Goal: Task Accomplishment & Management: Manage account settings

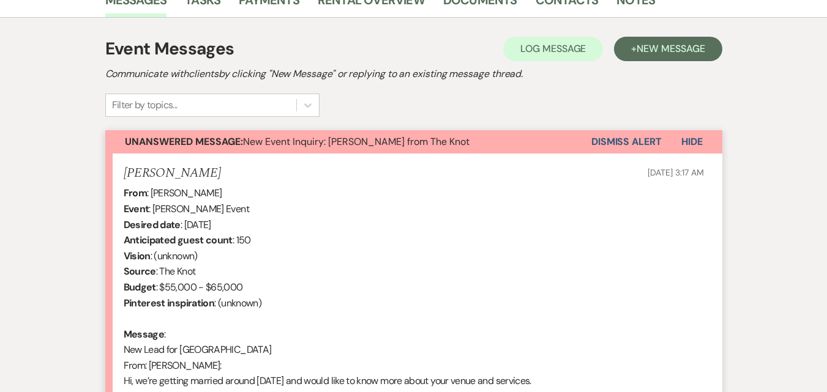
scroll to position [428, 0]
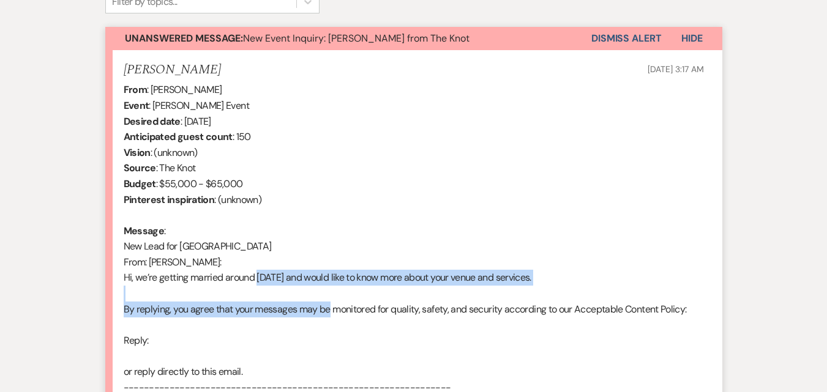
drag, startPoint x: 256, startPoint y: 273, endPoint x: 330, endPoint y: 316, distance: 85.3
click at [330, 316] on div "From : Nada Megally Event : Nada Megally's Event Desired date : September 12th …" at bounding box center [414, 379] width 580 height 595
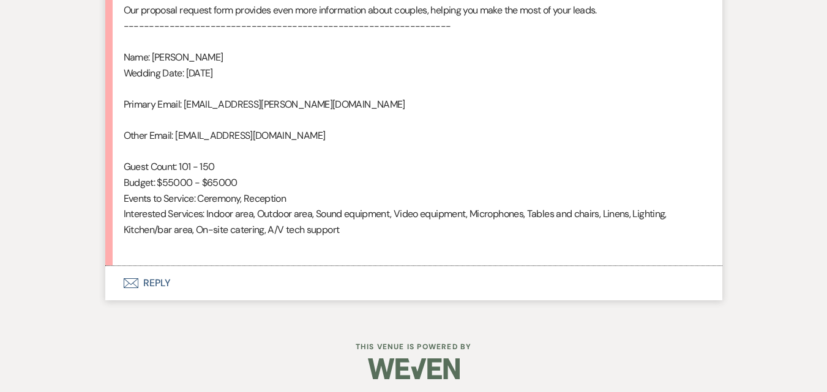
scroll to position [858, 0]
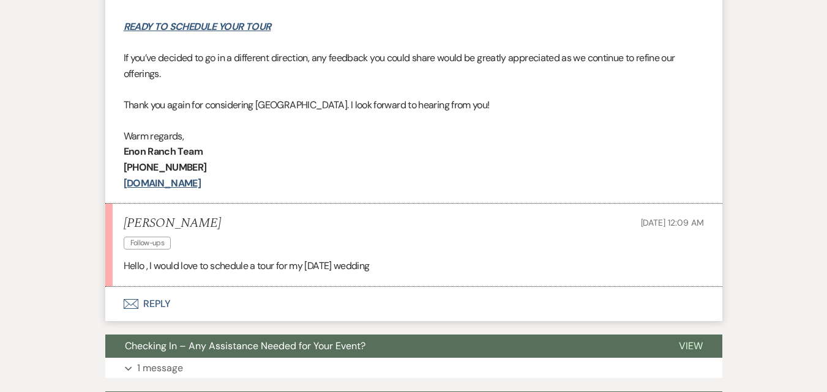
scroll to position [673, 0]
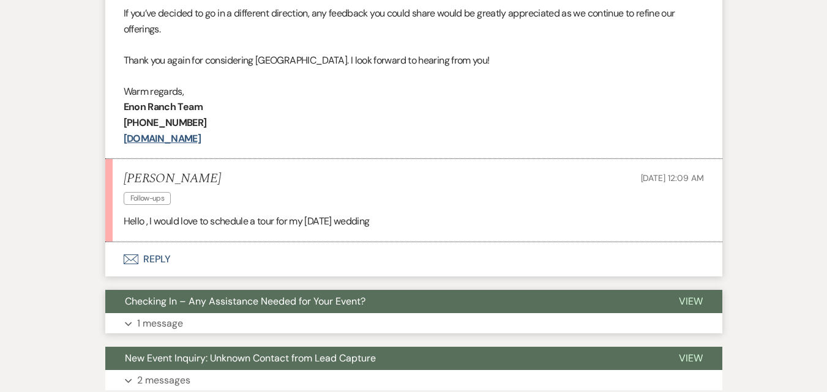
click at [259, 321] on button "Expand 1 message" at bounding box center [413, 323] width 617 height 21
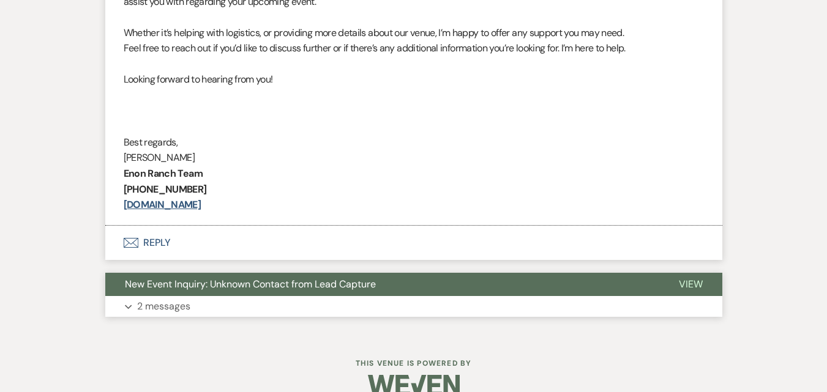
scroll to position [1127, 0]
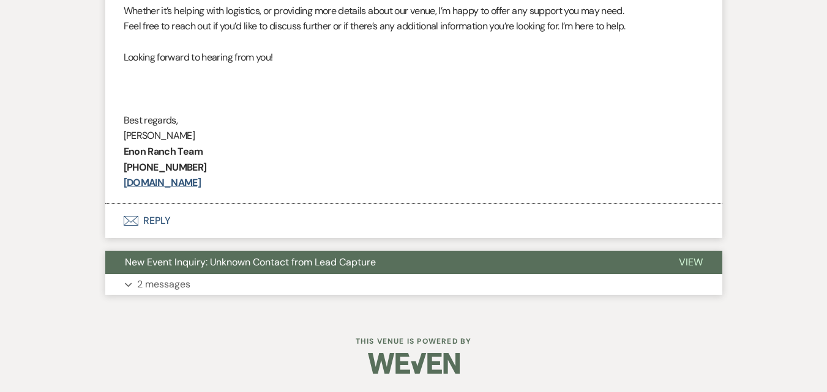
click at [282, 286] on button "Expand 2 messages" at bounding box center [413, 284] width 617 height 21
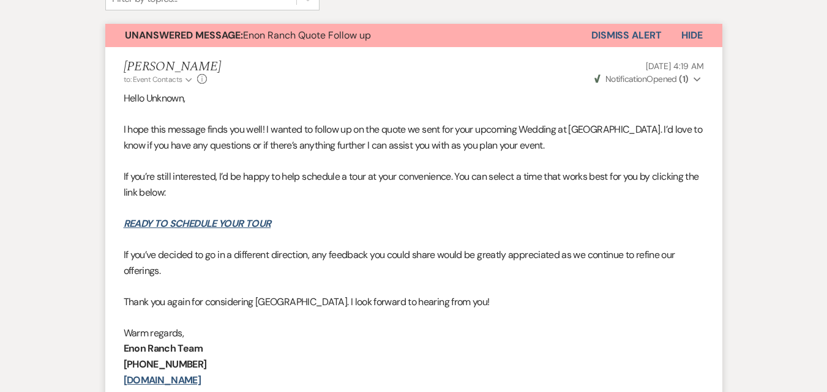
scroll to position [454, 0]
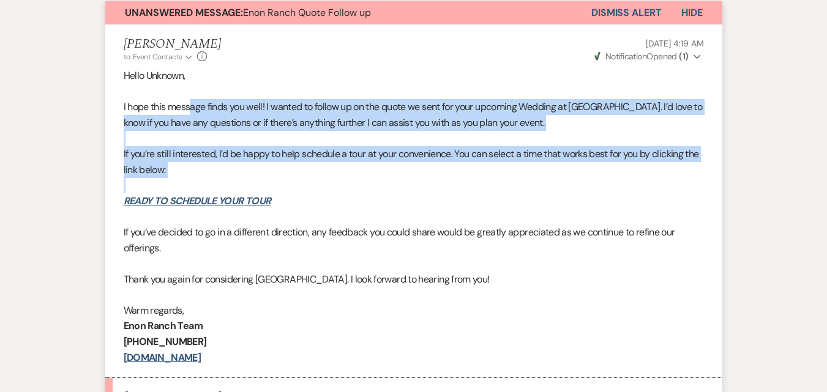
drag, startPoint x: 192, startPoint y: 113, endPoint x: 246, endPoint y: 188, distance: 92.5
click at [246, 188] on div "Hello Unknown, I hope this message finds you well! I wanted to follow up on the…" at bounding box center [414, 216] width 580 height 297
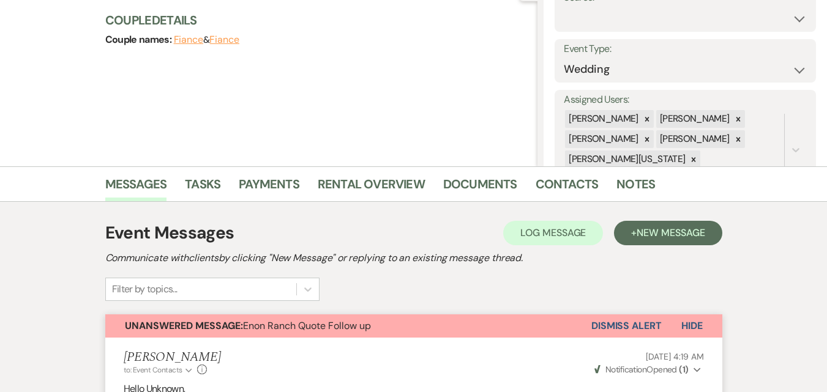
scroll to position [0, 0]
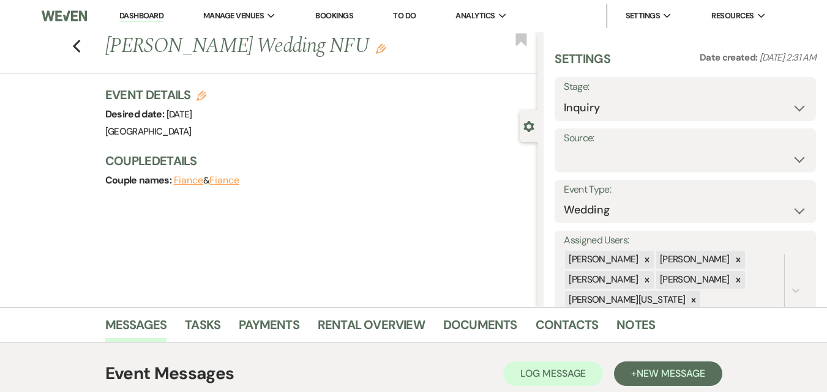
click at [150, 15] on link "Dashboard" at bounding box center [141, 16] width 44 height 12
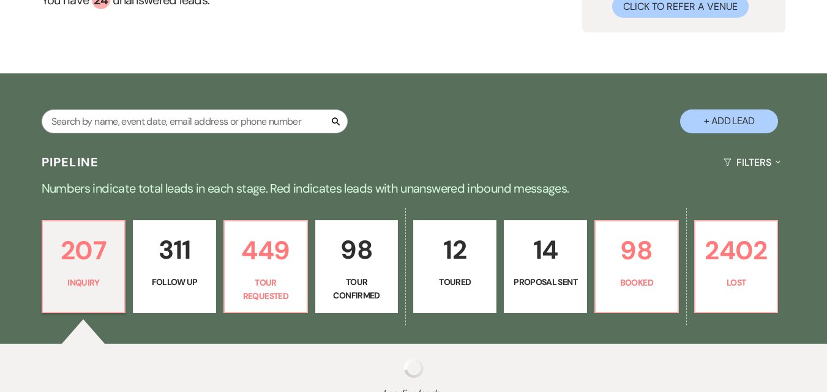
scroll to position [184, 0]
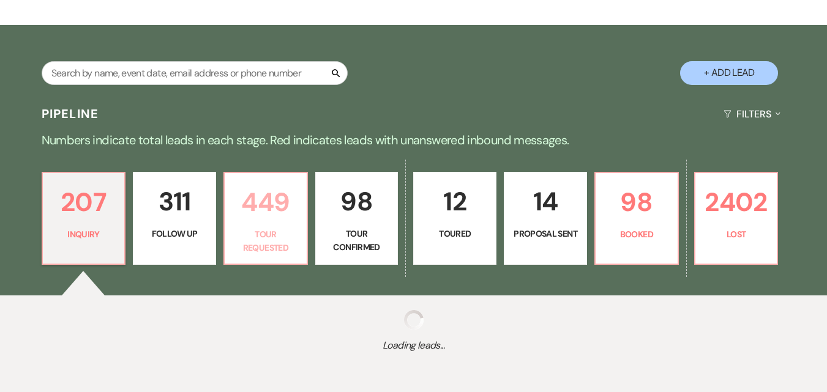
click at [272, 212] on p "449" at bounding box center [265, 202] width 67 height 41
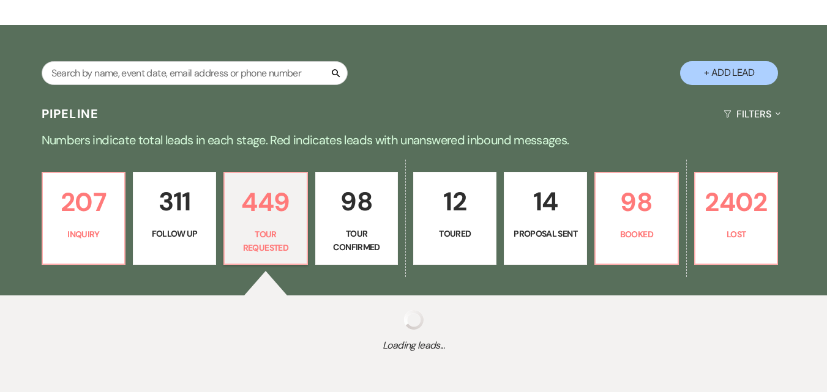
scroll to position [238, 0]
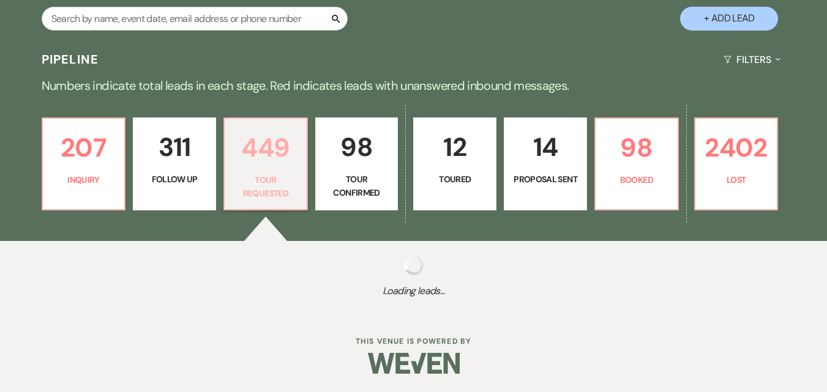
select select "2"
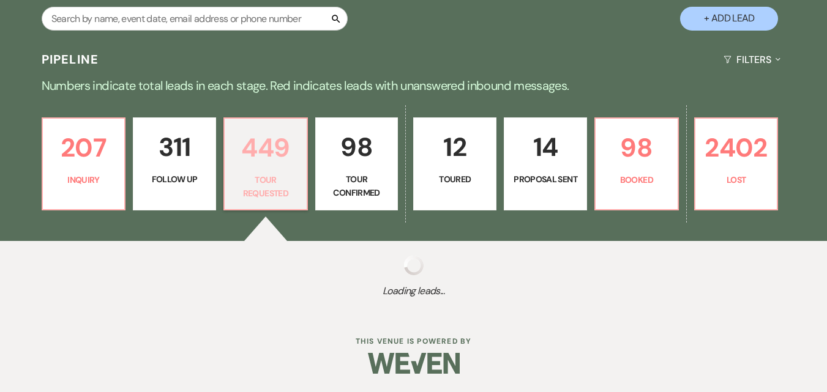
select select "2"
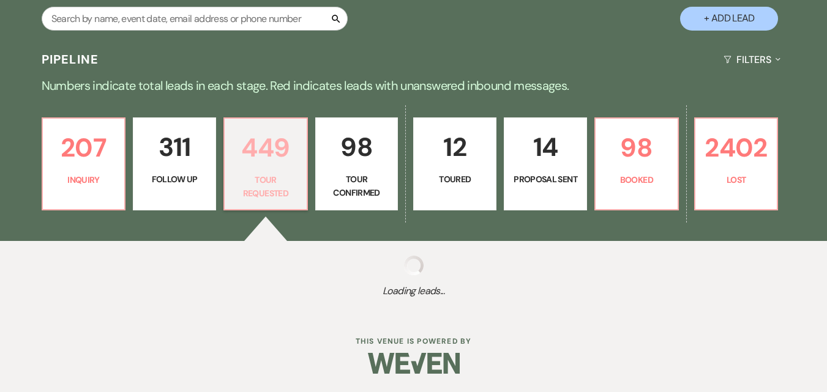
select select "2"
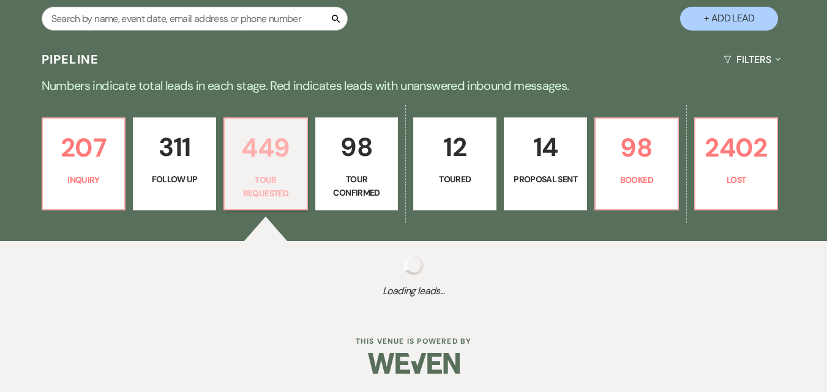
select select "2"
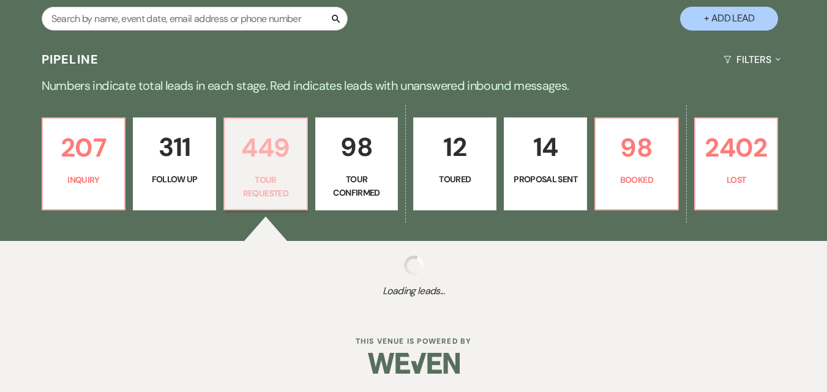
select select "2"
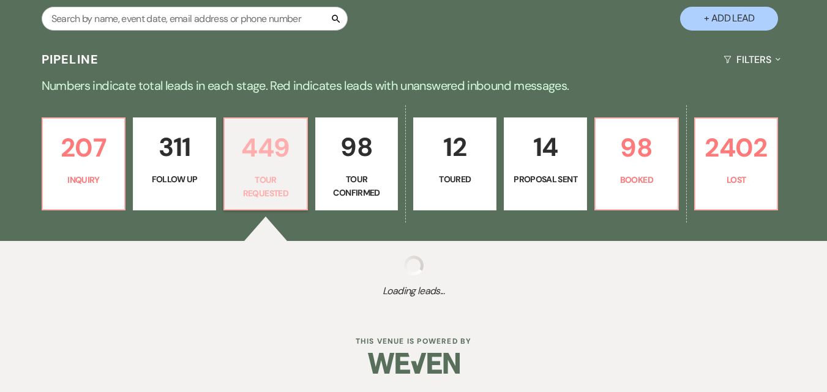
select select "2"
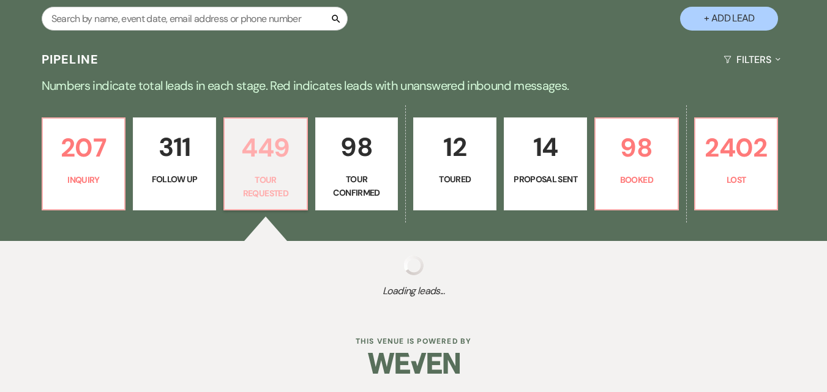
select select "2"
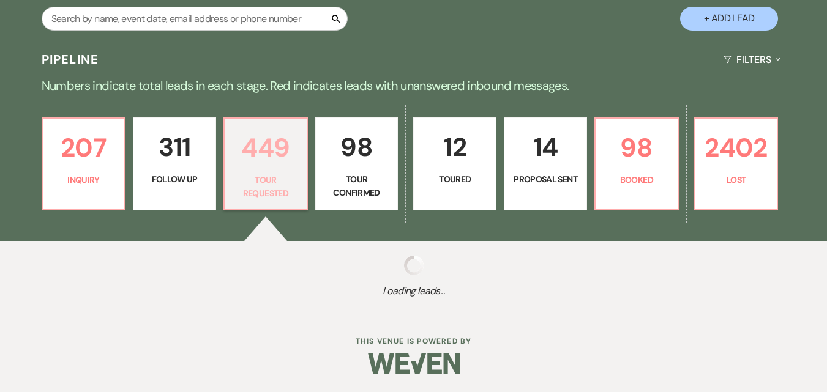
select select "2"
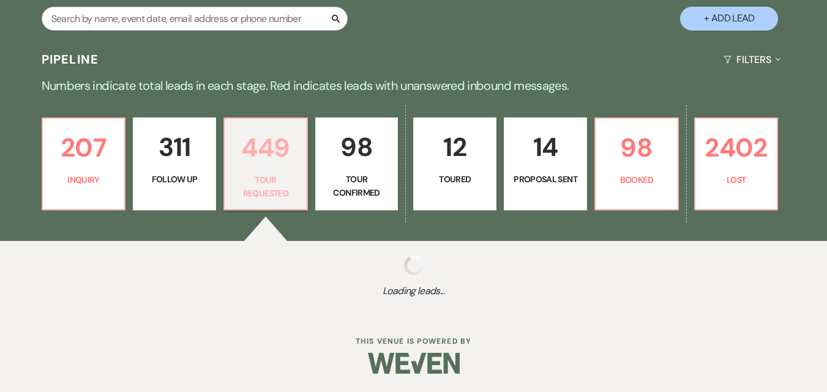
select select "2"
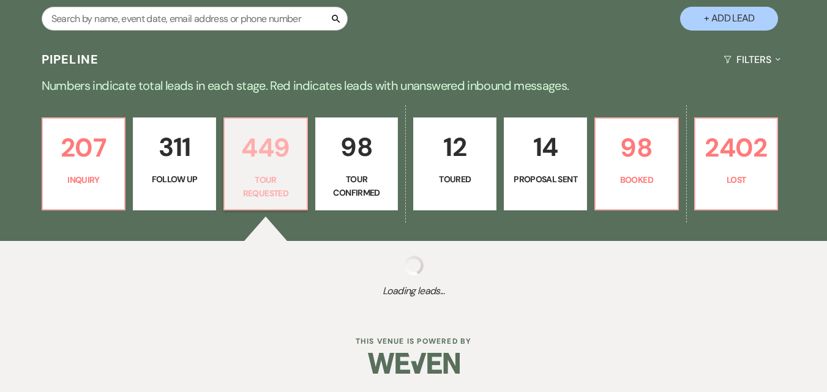
select select "2"
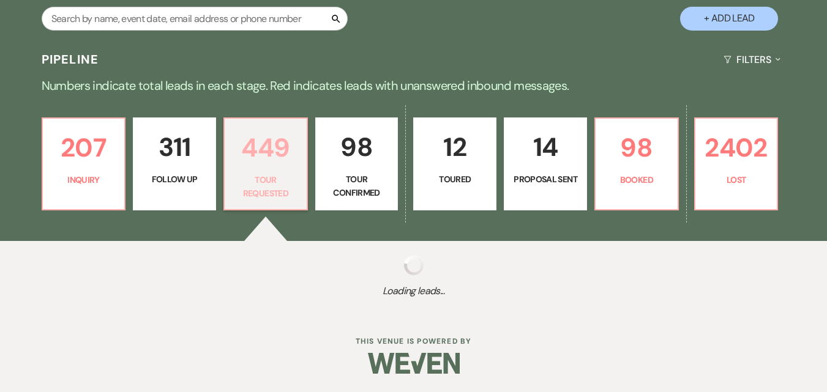
select select "2"
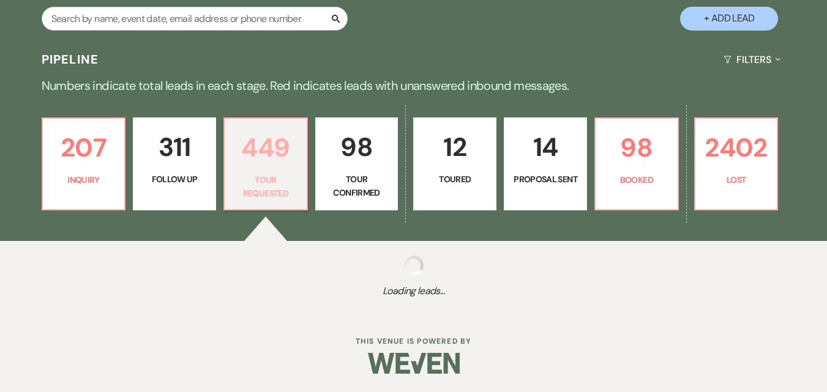
select select "2"
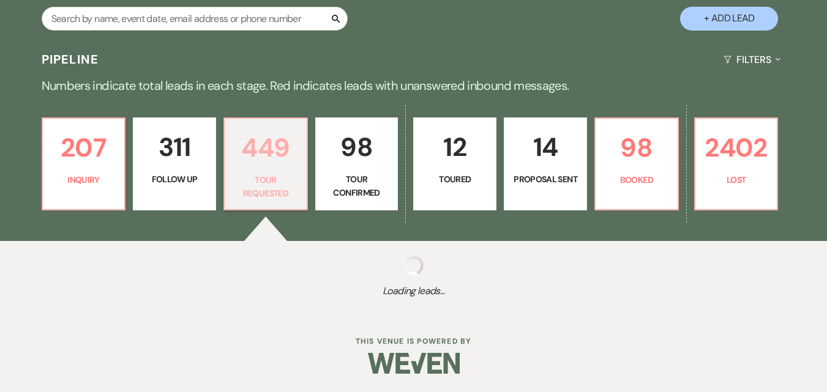
select select "2"
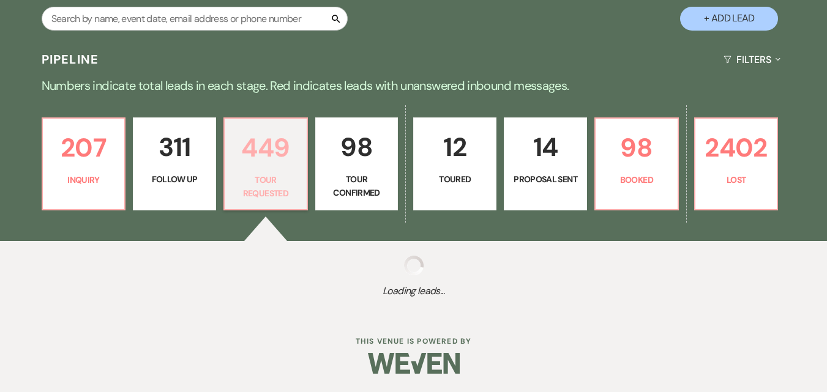
select select "2"
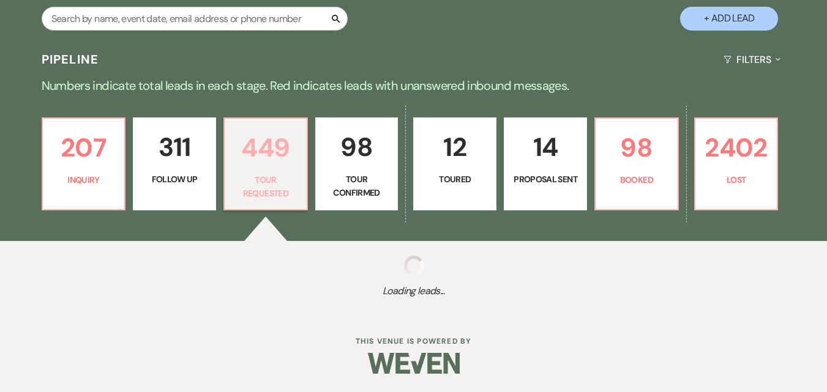
select select "2"
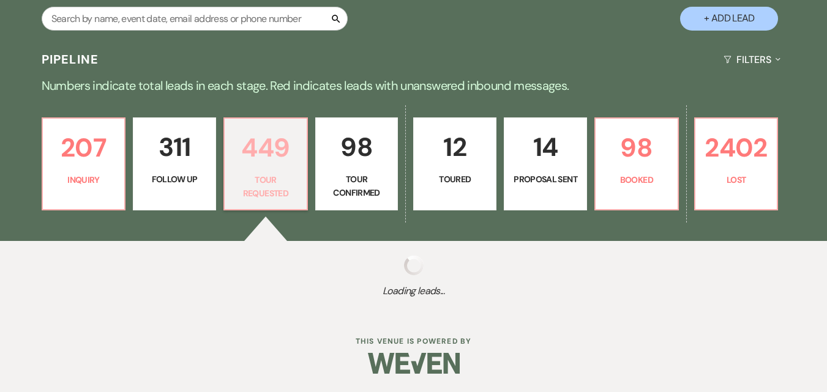
select select "2"
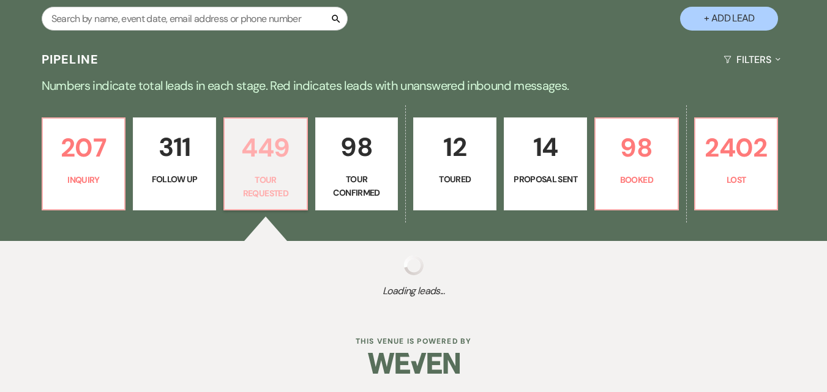
select select "2"
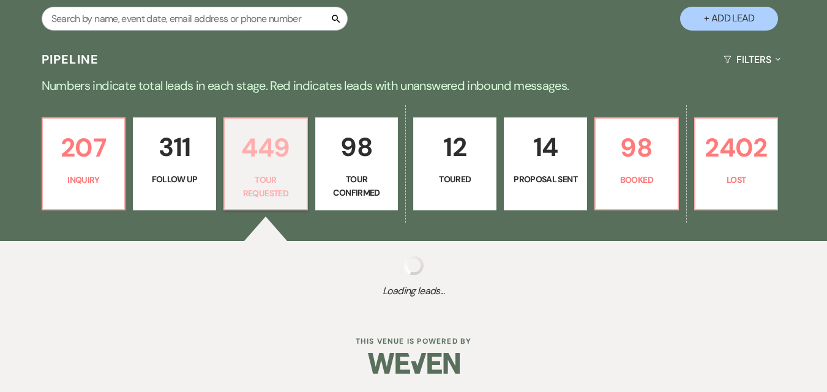
select select "2"
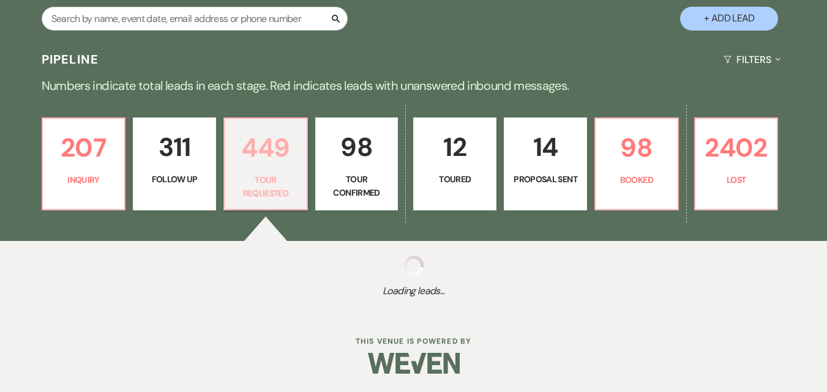
select select "2"
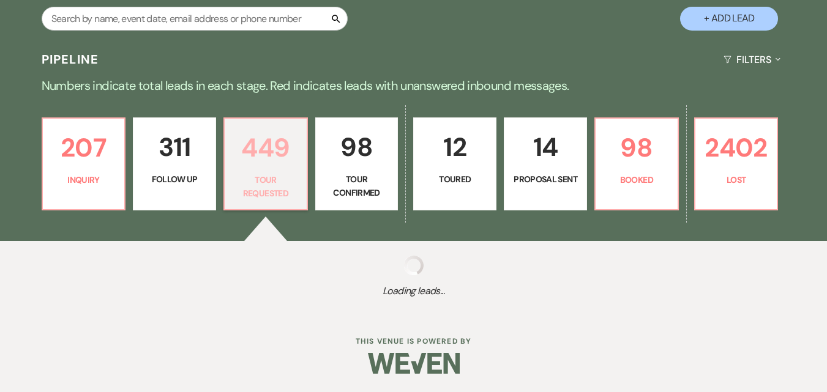
select select "2"
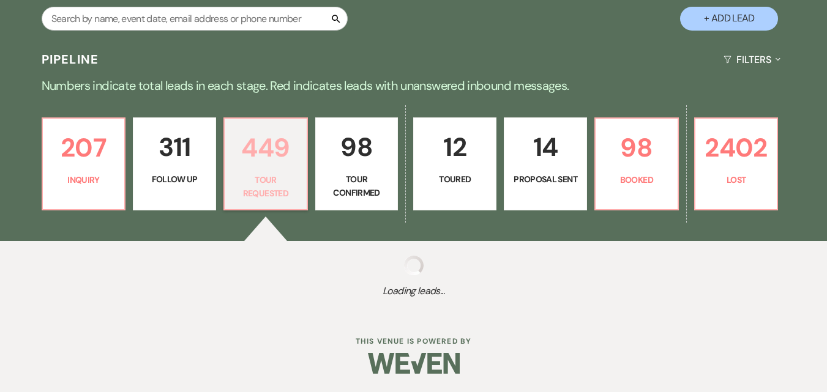
select select "2"
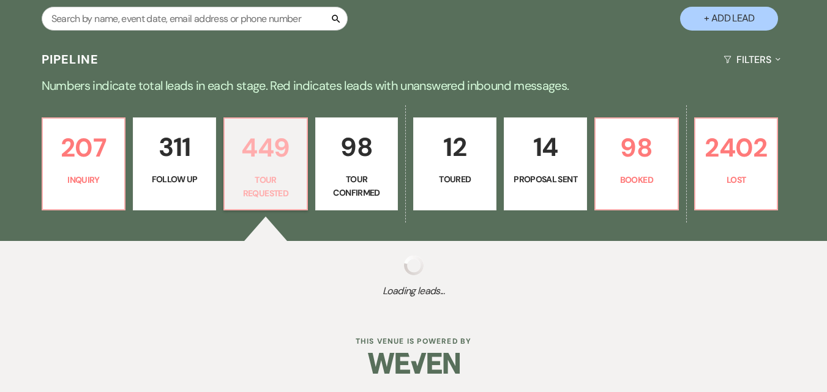
select select "2"
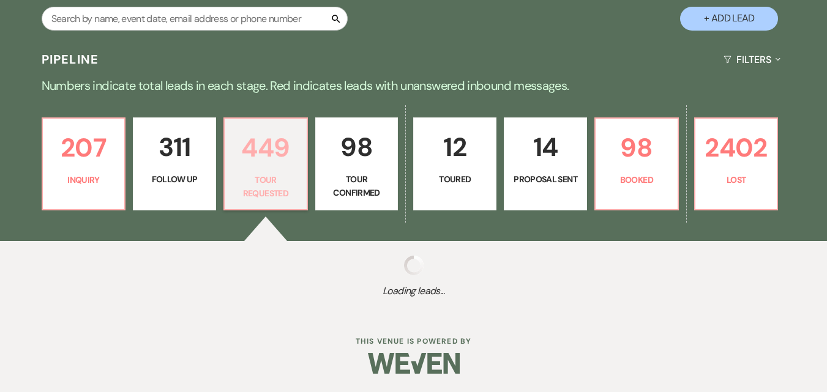
select select "2"
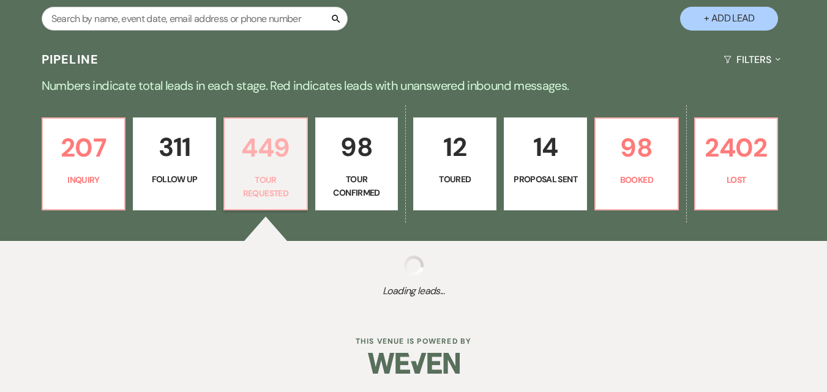
select select "2"
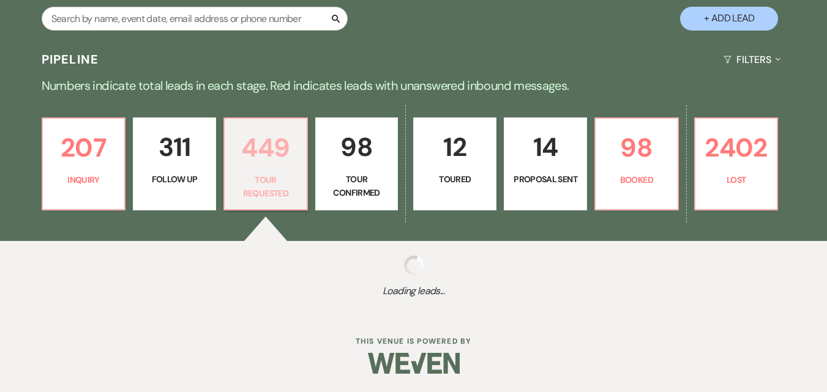
select select "2"
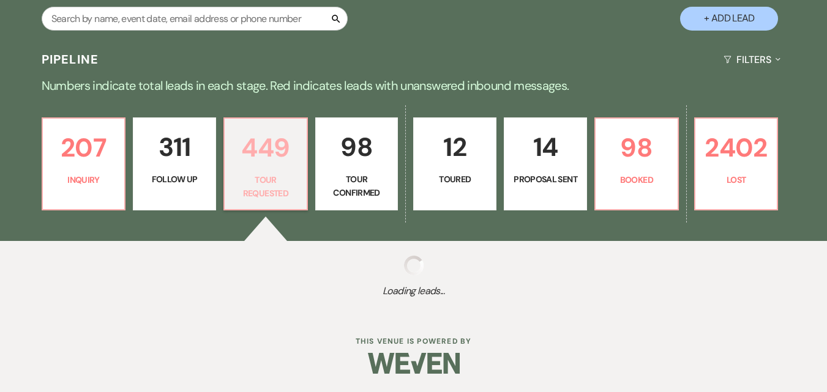
select select "2"
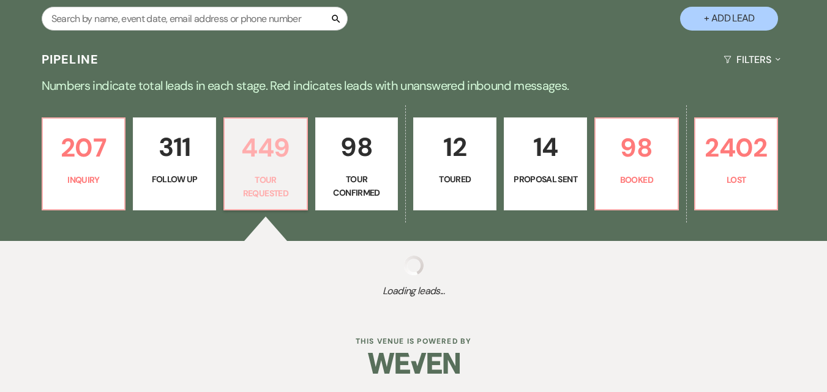
select select "2"
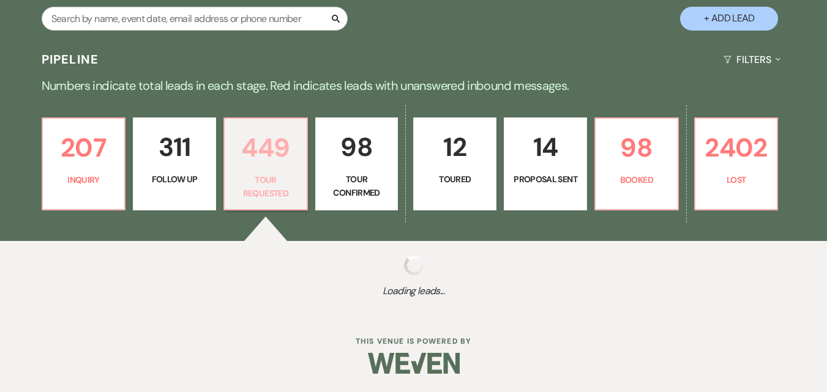
select select "2"
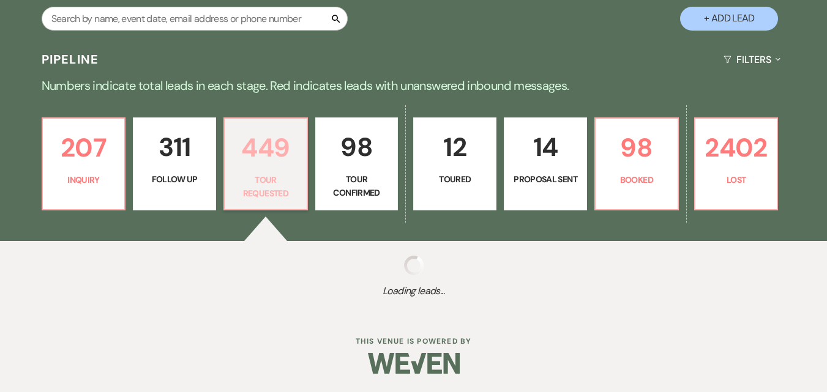
select select "2"
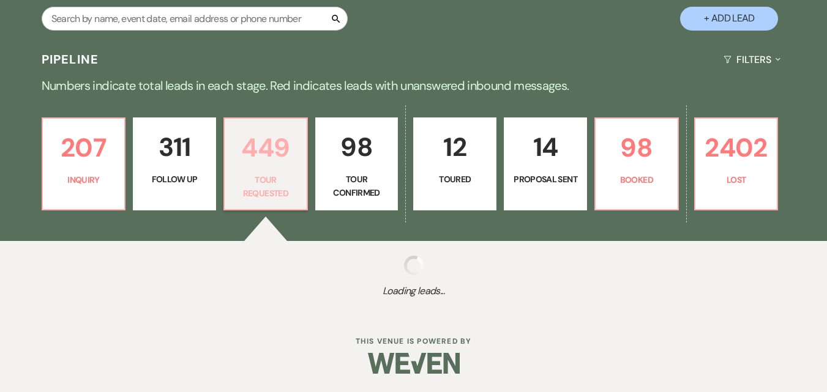
select select "2"
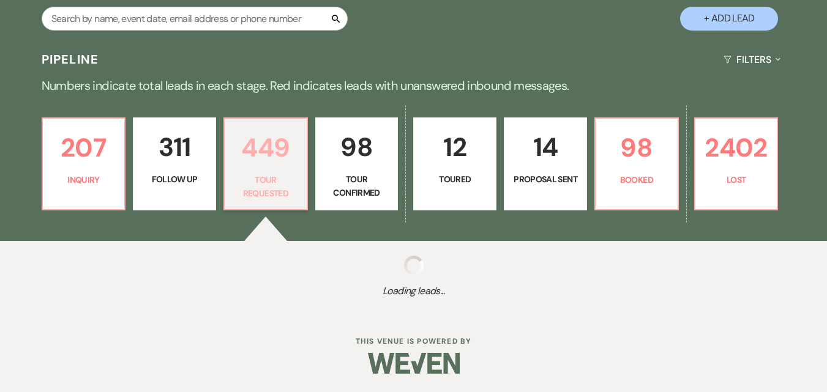
select select "2"
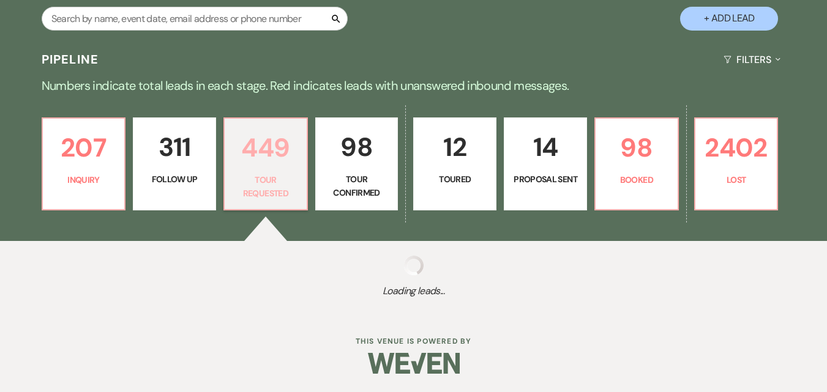
select select "2"
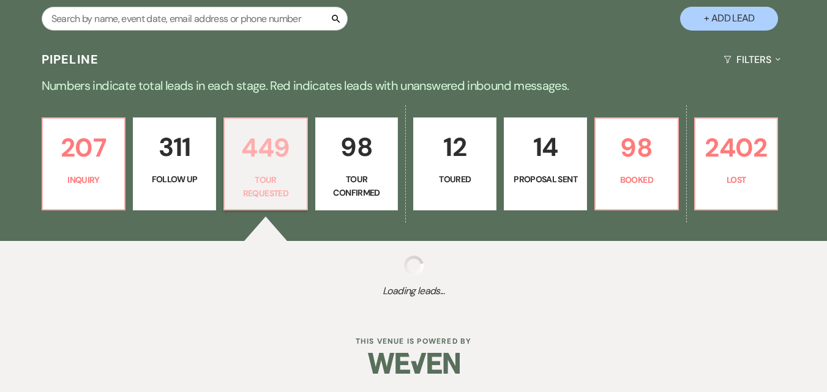
select select "2"
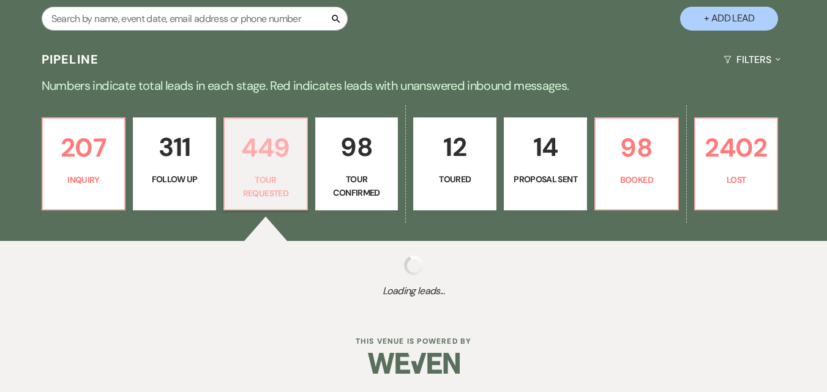
select select "2"
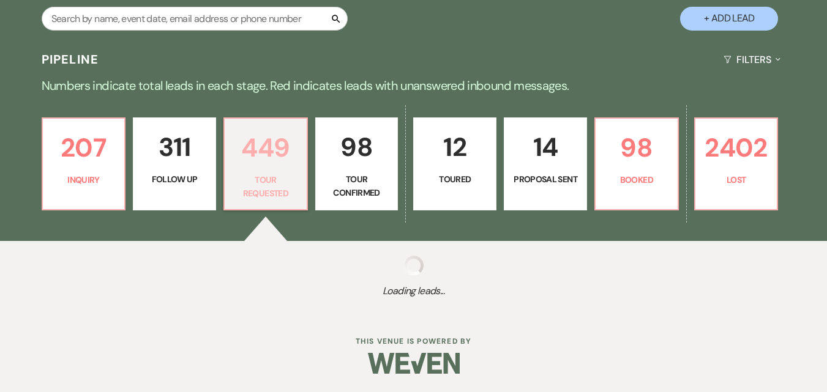
select select "2"
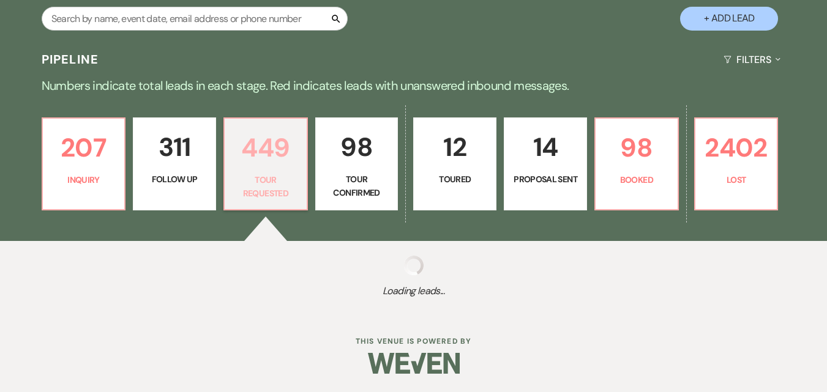
select select "2"
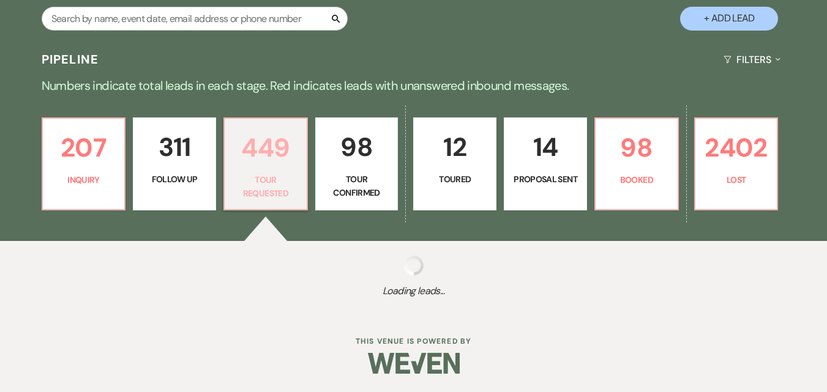
select select "2"
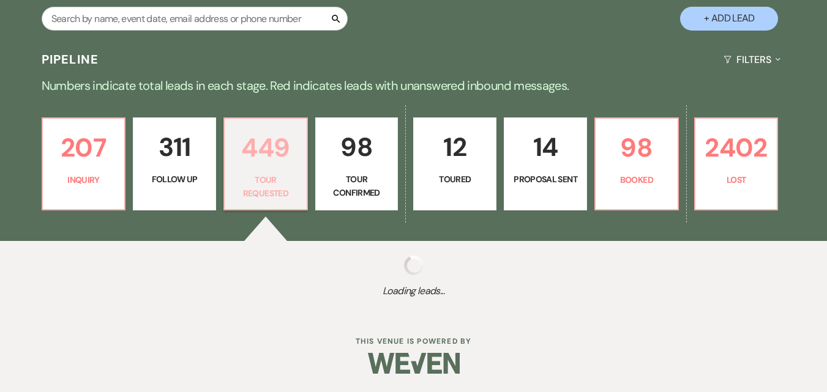
select select "2"
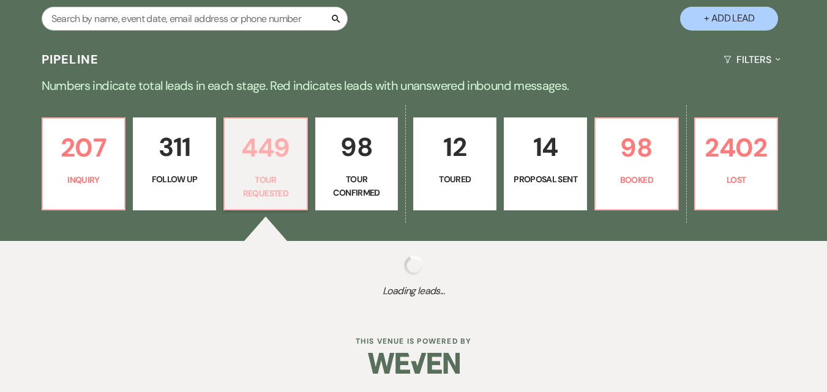
select select "2"
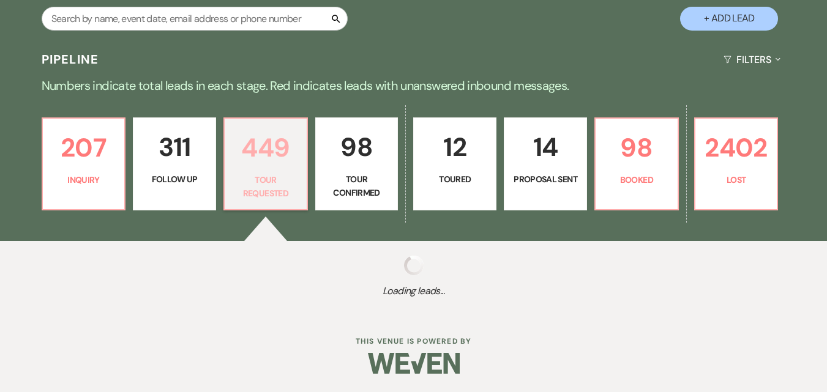
select select "2"
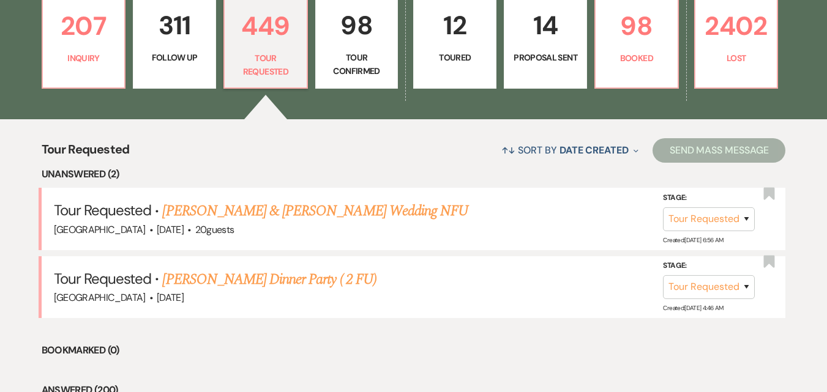
scroll to position [360, 0]
